Goal: Feedback & Contribution: Leave review/rating

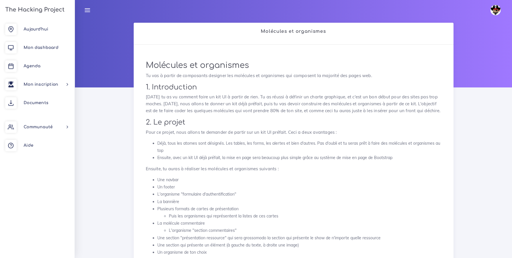
scroll to position [48, 0]
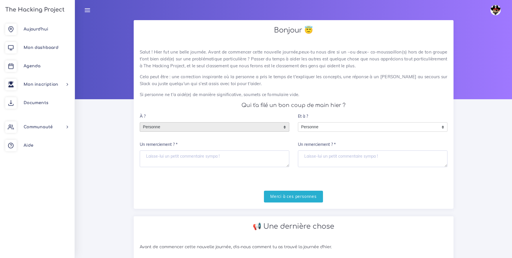
click at [179, 126] on span "Personne" at bounding box center [210, 127] width 140 height 9
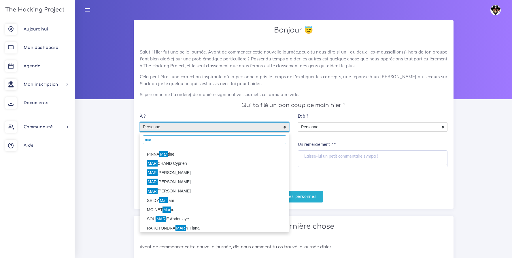
type input "mar"
click at [154, 152] on li "PINNA Mar tine" at bounding box center [214, 154] width 149 height 9
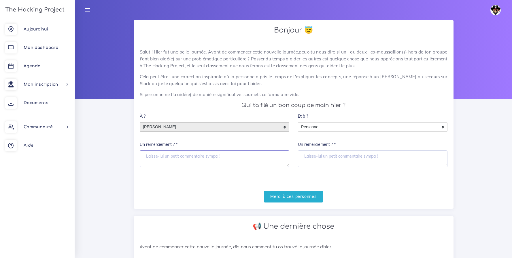
click at [164, 154] on textarea "Un remerciement ? *" at bounding box center [215, 159] width 150 height 17
type textarea "merc martine"
click at [303, 204] on div "Salut ! Hier fut une belle journée. Avant de commencer cette nouvelle journée,p…" at bounding box center [294, 126] width 320 height 166
click at [302, 201] on input "Merci à ces personnes" at bounding box center [293, 197] width 59 height 12
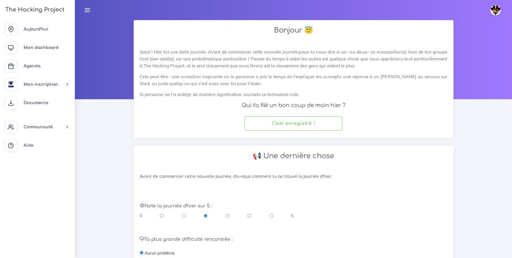
click at [271, 217] on input "radio" at bounding box center [271, 216] width 4 height 6
radio input "true"
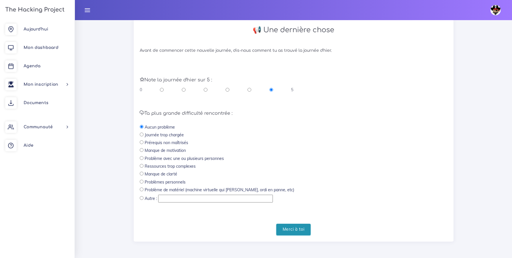
click at [304, 233] on input "Merci à toi" at bounding box center [293, 230] width 35 height 12
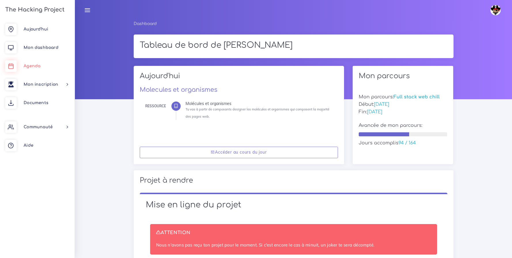
click at [41, 64] on link "Agenda" at bounding box center [37, 66] width 75 height 18
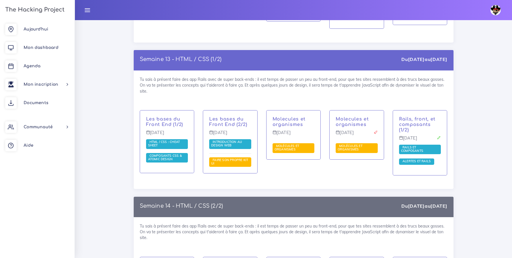
scroll to position [2871, 0]
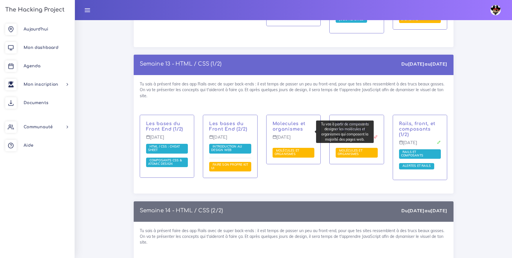
click at [287, 149] on span "Molécules et organismes" at bounding box center [287, 152] width 25 height 7
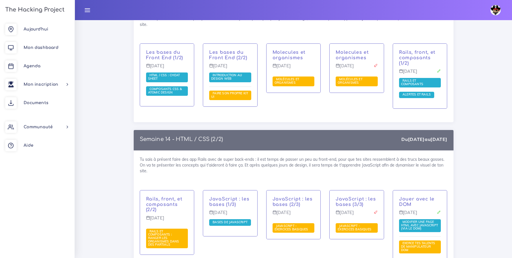
scroll to position [2896, 0]
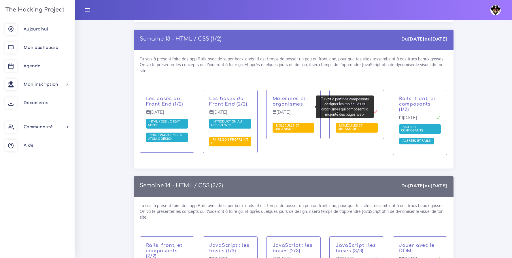
click at [308, 123] on span "Molécules et organismes" at bounding box center [294, 128] width 42 height 10
click at [292, 124] on span "Molécules et organismes" at bounding box center [287, 127] width 25 height 7
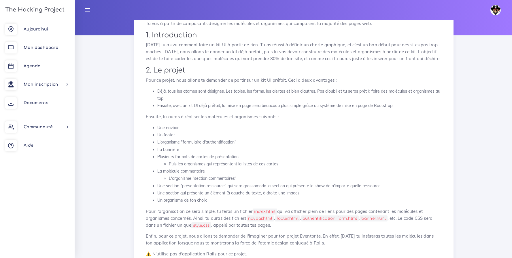
scroll to position [23, 0]
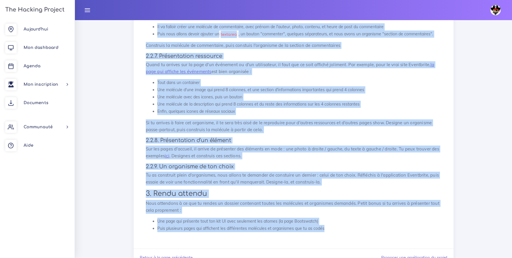
scroll to position [820, 0]
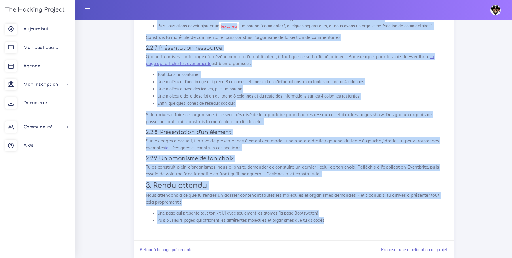
drag, startPoint x: 152, startPoint y: 78, endPoint x: 316, endPoint y: 238, distance: 228.8
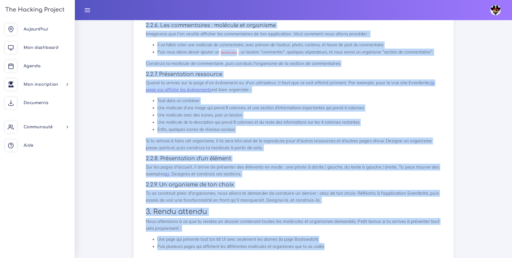
scroll to position [843, 0]
